Goal: Check status: Check status

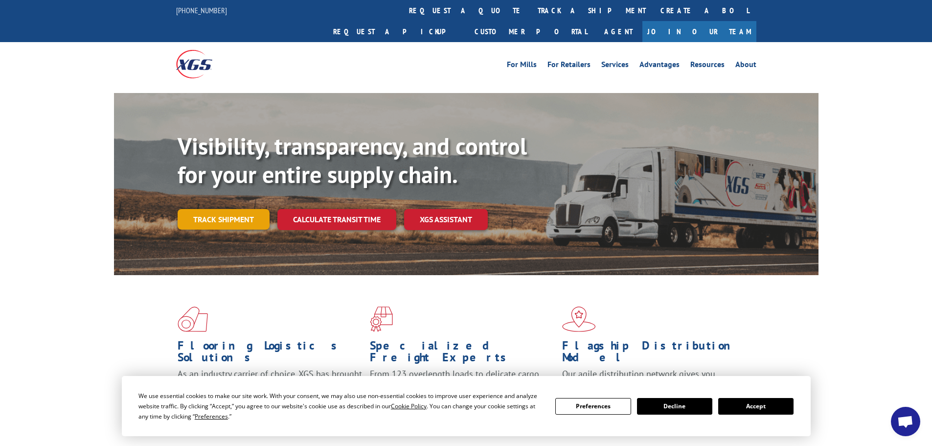
scroll to position [125, 0]
click at [221, 209] on link "Track shipment" at bounding box center [224, 219] width 92 height 21
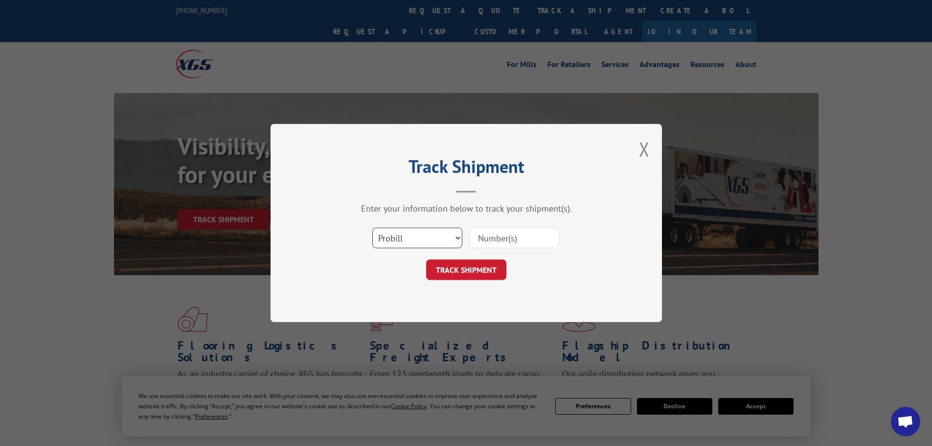
click at [428, 232] on select "Select category... Probill BOL PO" at bounding box center [417, 237] width 90 height 21
select select "bol"
click at [372, 227] on select "Select category... Probill BOL PO" at bounding box center [417, 237] width 90 height 21
click at [486, 237] on input at bounding box center [515, 237] width 90 height 21
paste input "5999145"
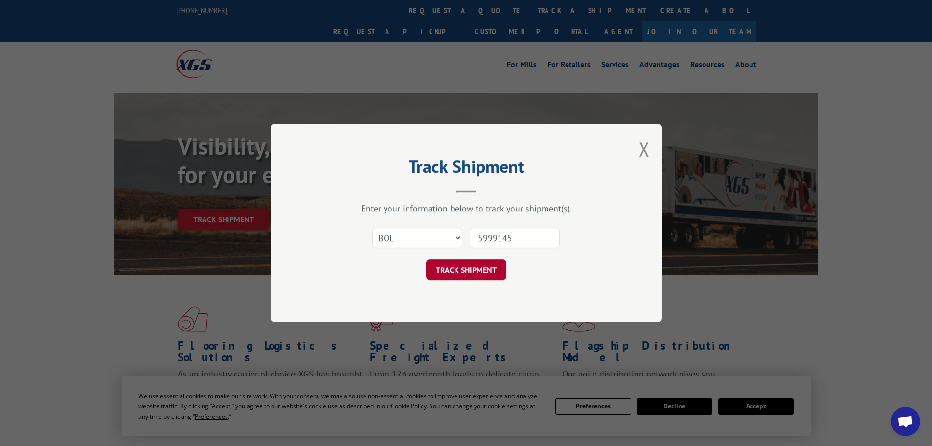
type input "5999145"
click at [478, 266] on button "TRACK SHIPMENT" at bounding box center [466, 269] width 80 height 21
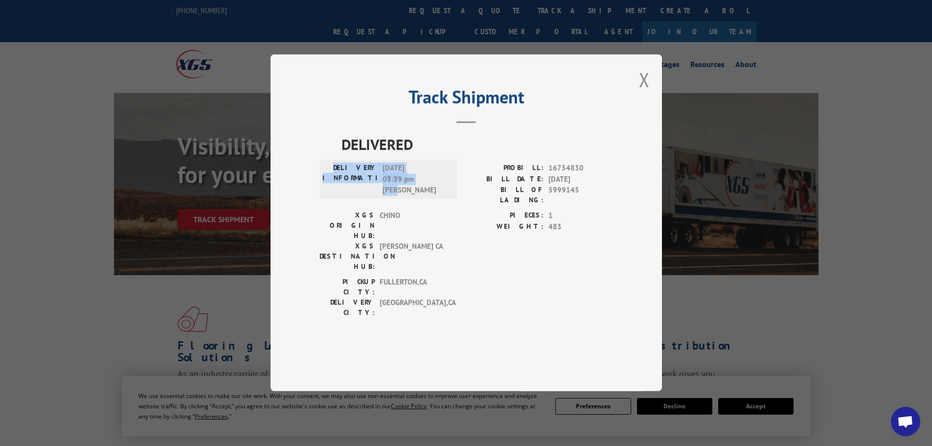
drag, startPoint x: 406, startPoint y: 219, endPoint x: 340, endPoint y: 196, distance: 69.9
click at [340, 196] on div "DELIVERY INFORMATION: [DATE] 03:29 pm [PERSON_NAME]" at bounding box center [388, 179] width 132 height 33
copy div "DELIVERY INFORMATION: [DATE] 03:29 pm [PERSON_NAME]"
